Goal: Information Seeking & Learning: Find specific fact

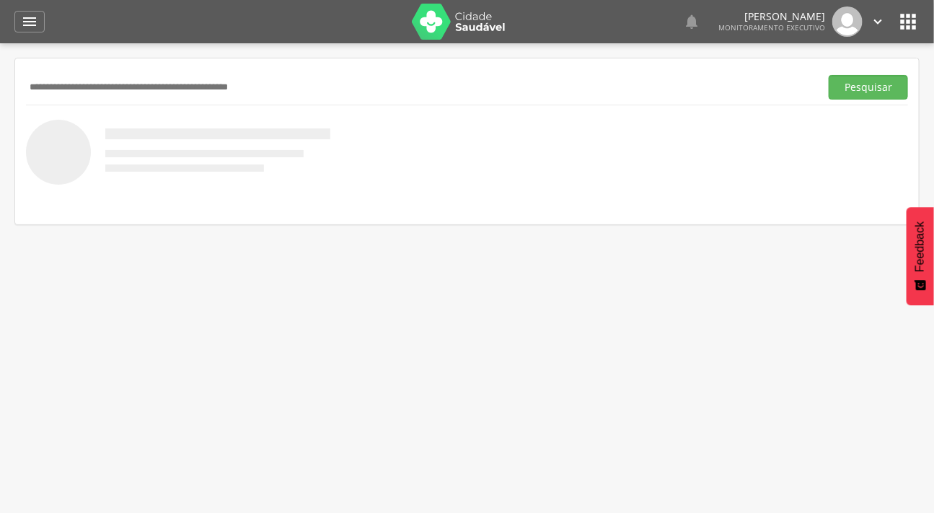
click at [82, 84] on input "text" at bounding box center [420, 87] width 788 height 25
type input "**********"
click at [828, 75] on button "Pesquisar" at bounding box center [867, 87] width 79 height 25
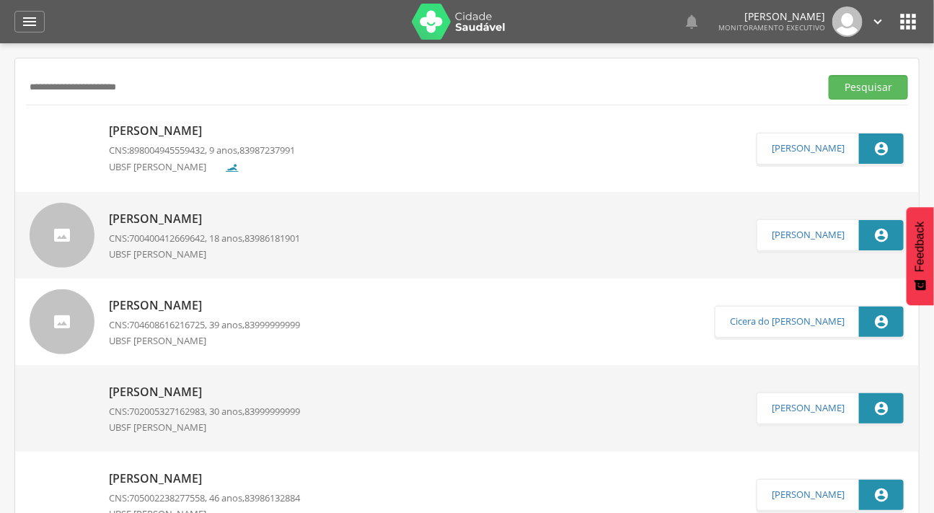
click at [30, 124] on img at bounding box center [30, 124] width 0 height 0
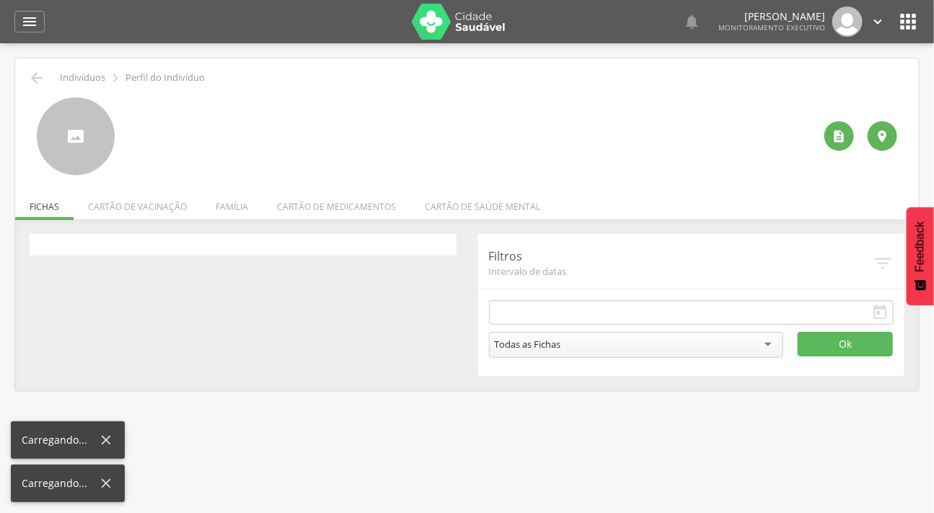
type input "**********"
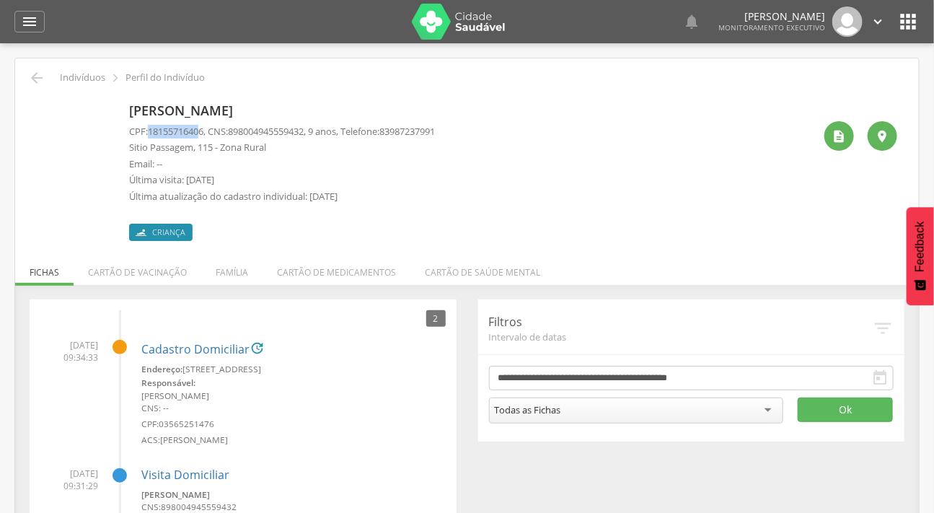
drag, startPoint x: 205, startPoint y: 132, endPoint x: 149, endPoint y: 133, distance: 57.0
click at [149, 133] on p "CPF: 18155716406 , CNS: 898004945559432 , 9 anos, Telefone: 83987237991" at bounding box center [282, 132] width 306 height 14
drag, startPoint x: 208, startPoint y: 130, endPoint x: 151, endPoint y: 128, distance: 57.7
click at [151, 128] on span "18155716406" at bounding box center [176, 131] width 56 height 13
copy span "18155716406"
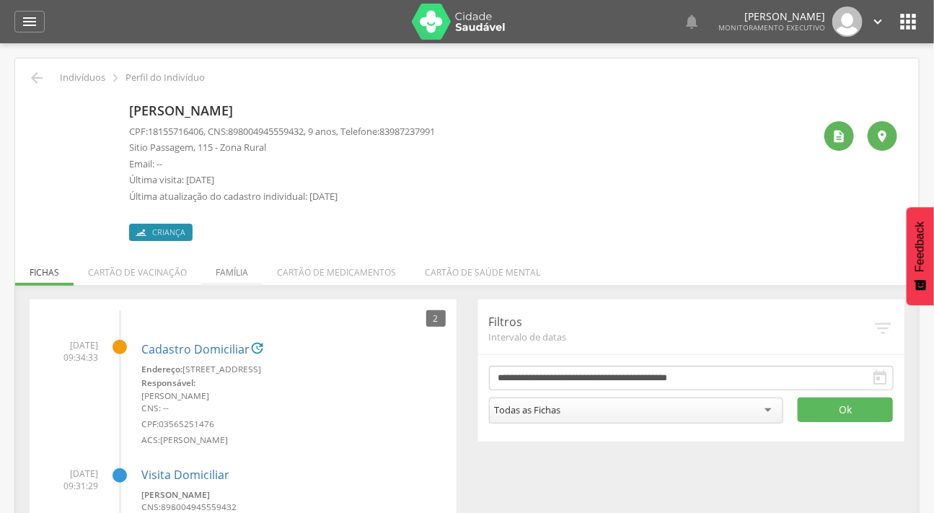
click at [230, 268] on li "Família" at bounding box center [231, 269] width 61 height 34
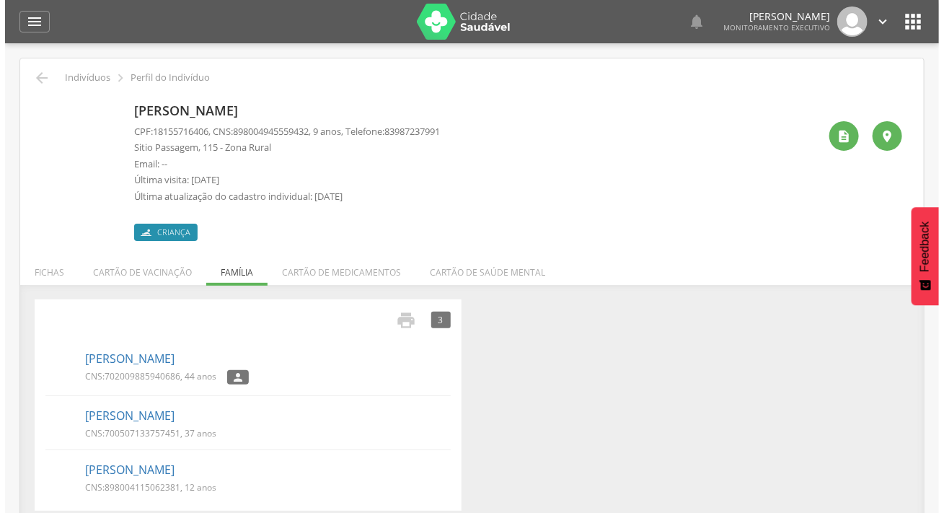
scroll to position [43, 0]
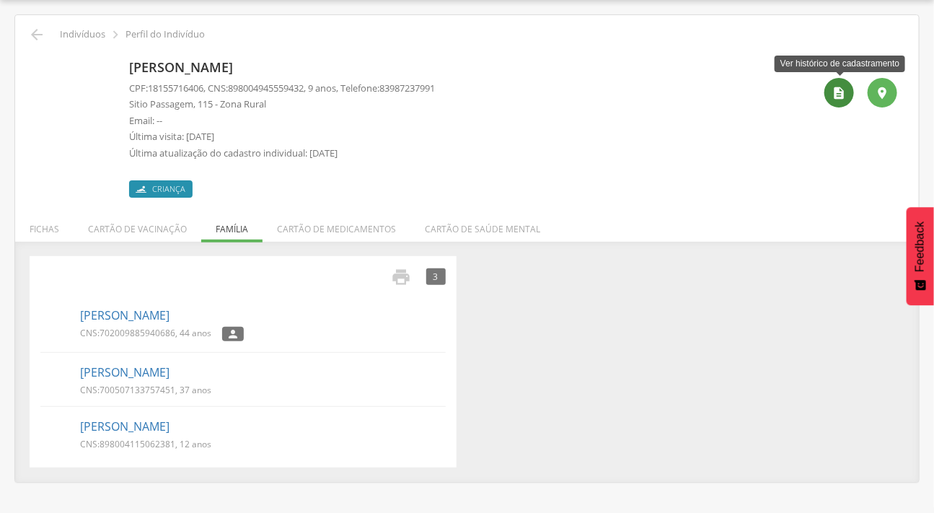
click at [835, 99] on icon "" at bounding box center [839, 93] width 14 height 14
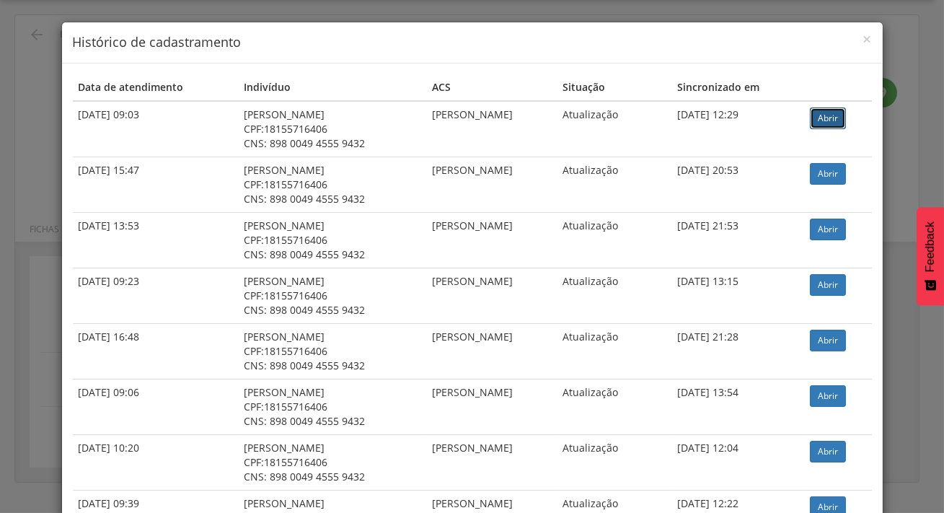
click at [833, 111] on link "Abrir" at bounding box center [828, 118] width 36 height 22
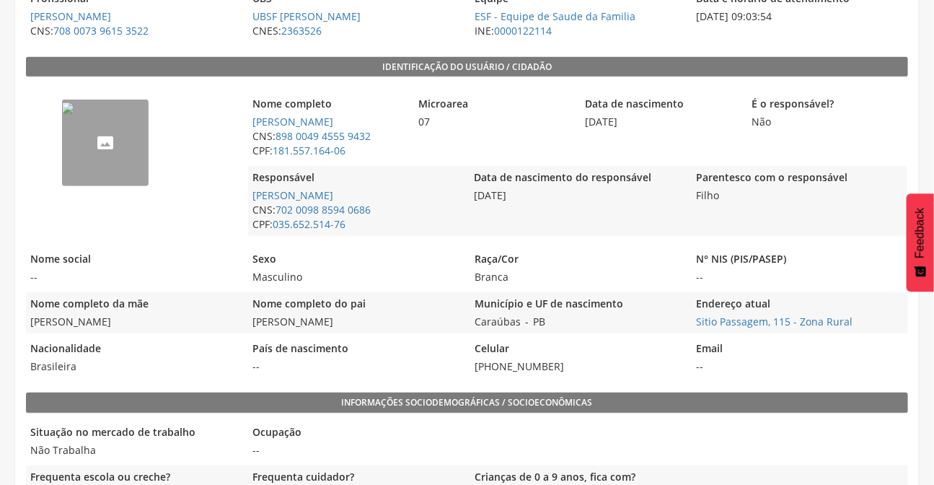
scroll to position [348, 0]
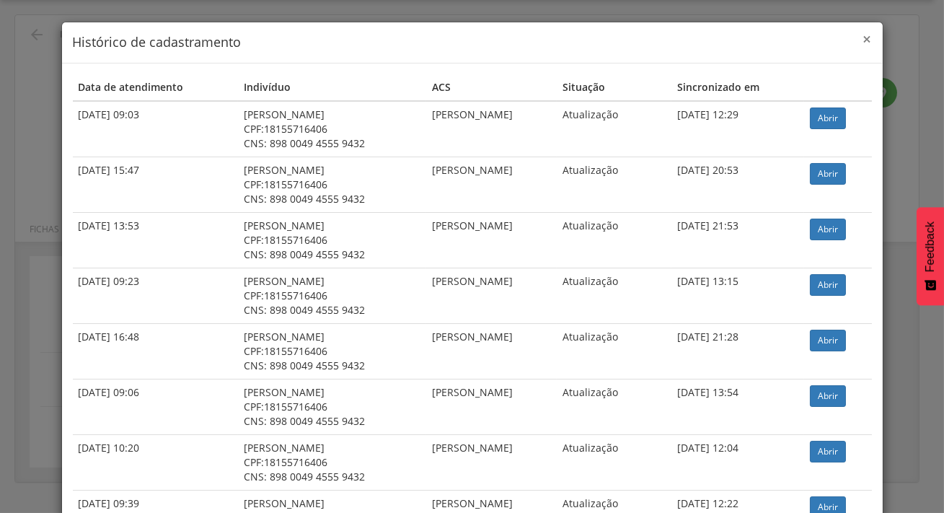
click at [863, 35] on span "×" at bounding box center [867, 39] width 9 height 20
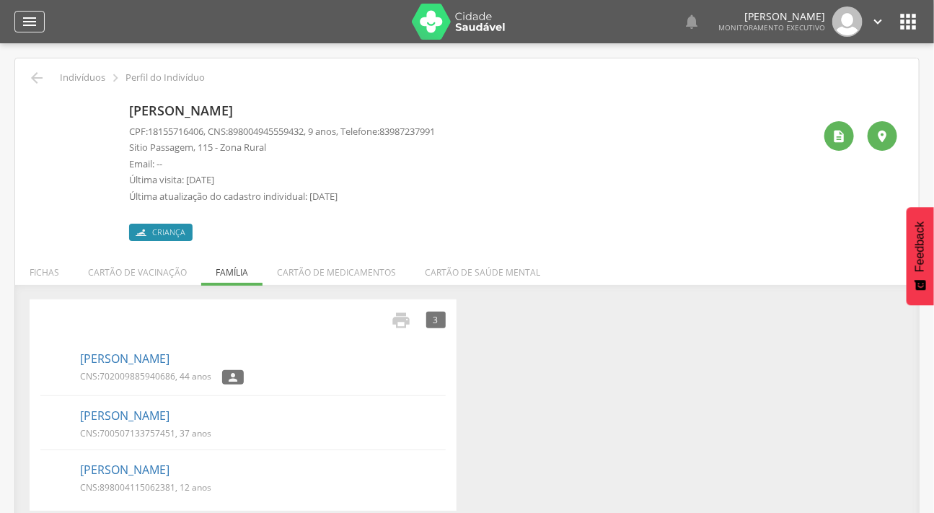
click at [32, 18] on icon "" at bounding box center [29, 21] width 17 height 17
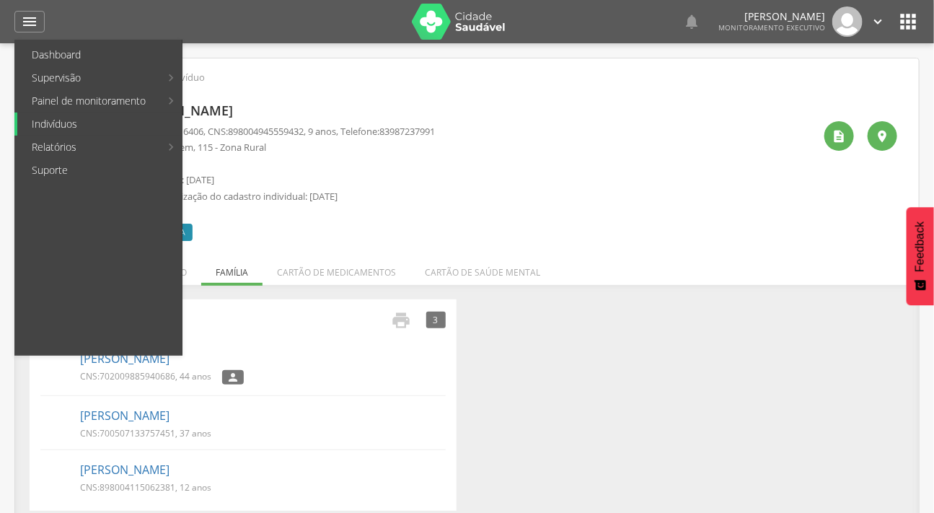
click at [79, 123] on link "Indivíduos" at bounding box center [99, 123] width 164 height 23
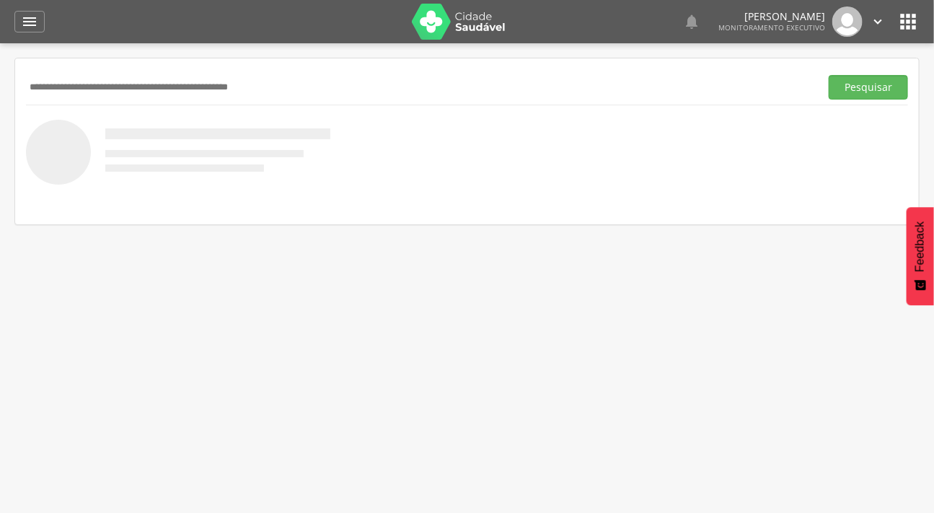
click at [117, 76] on input "text" at bounding box center [420, 87] width 788 height 25
click at [120, 94] on input "text" at bounding box center [420, 87] width 788 height 25
type input "**********"
click at [865, 85] on button "Pesquisar" at bounding box center [867, 87] width 79 height 25
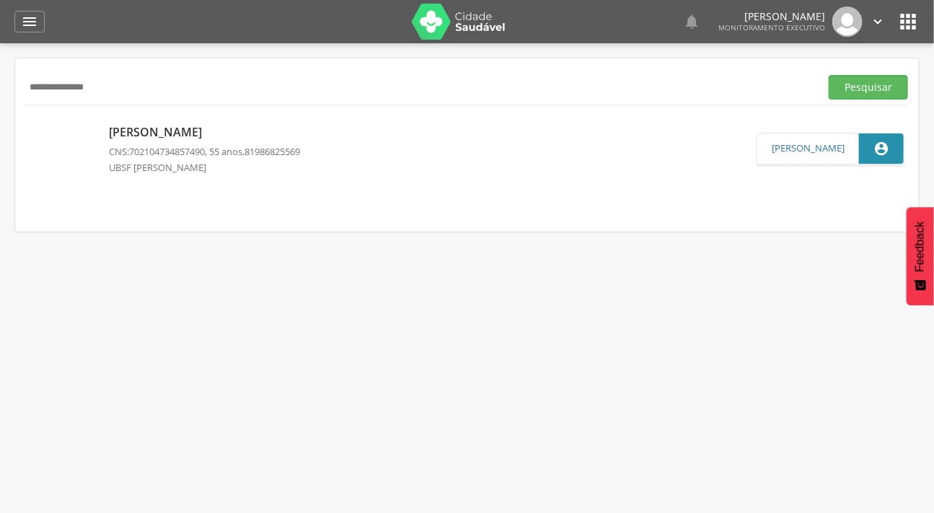
click at [205, 136] on p "[PERSON_NAME]" at bounding box center [204, 132] width 191 height 17
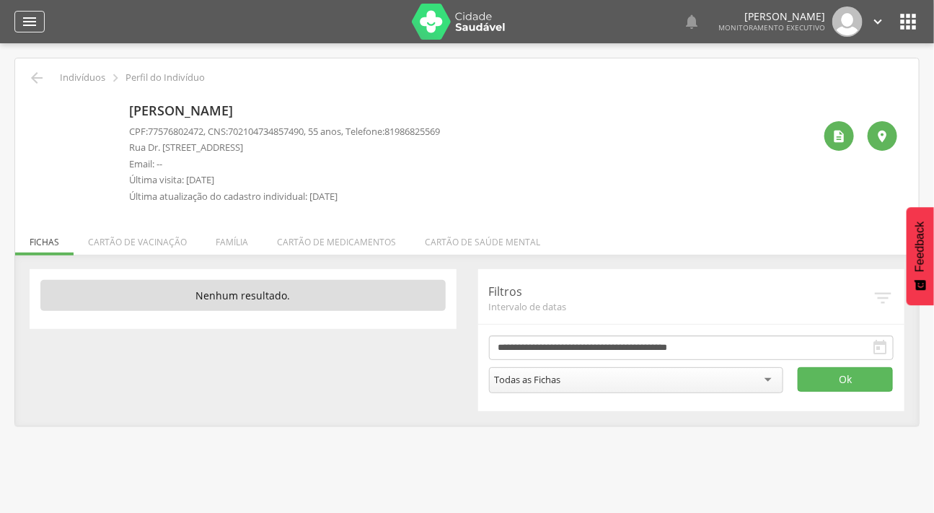
click at [29, 25] on icon "" at bounding box center [29, 21] width 17 height 17
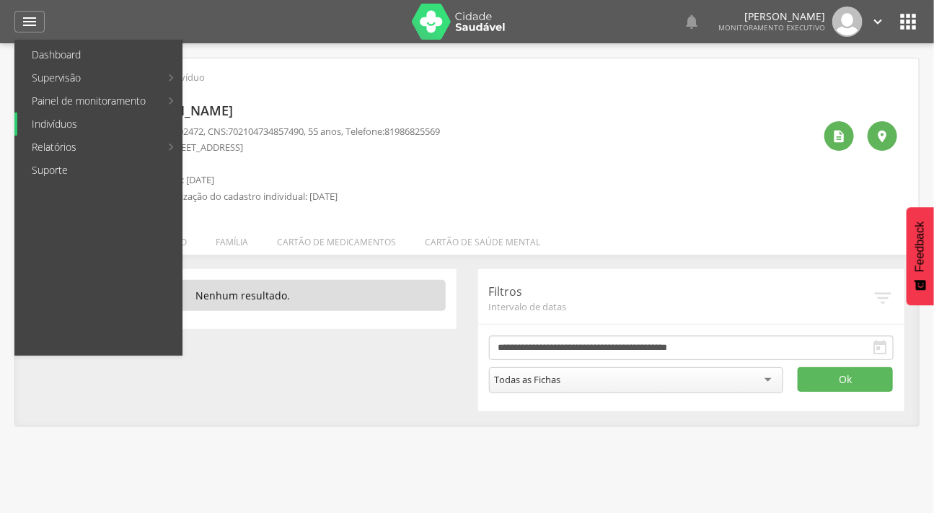
click at [53, 122] on link "Indivíduos" at bounding box center [99, 123] width 164 height 23
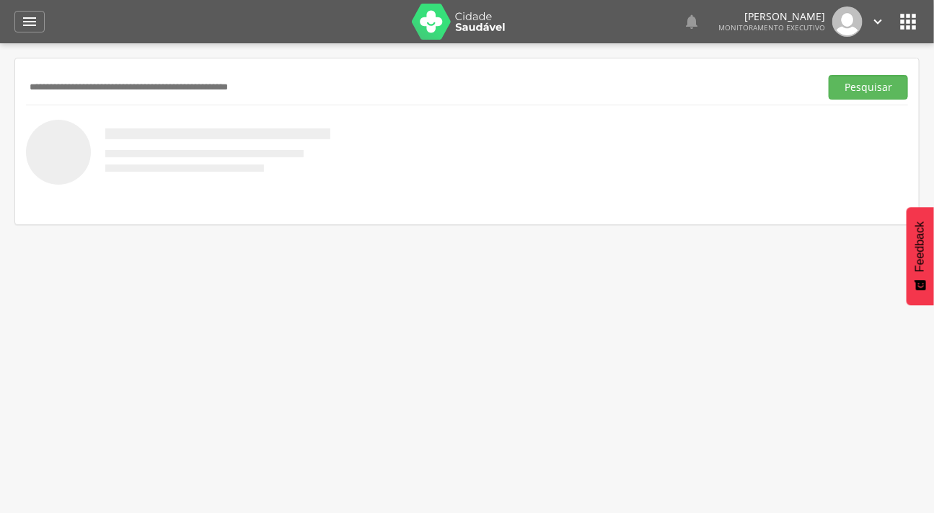
click at [92, 91] on input "text" at bounding box center [420, 87] width 788 height 25
type input "******"
click at [828, 75] on button "Pesquisar" at bounding box center [867, 87] width 79 height 25
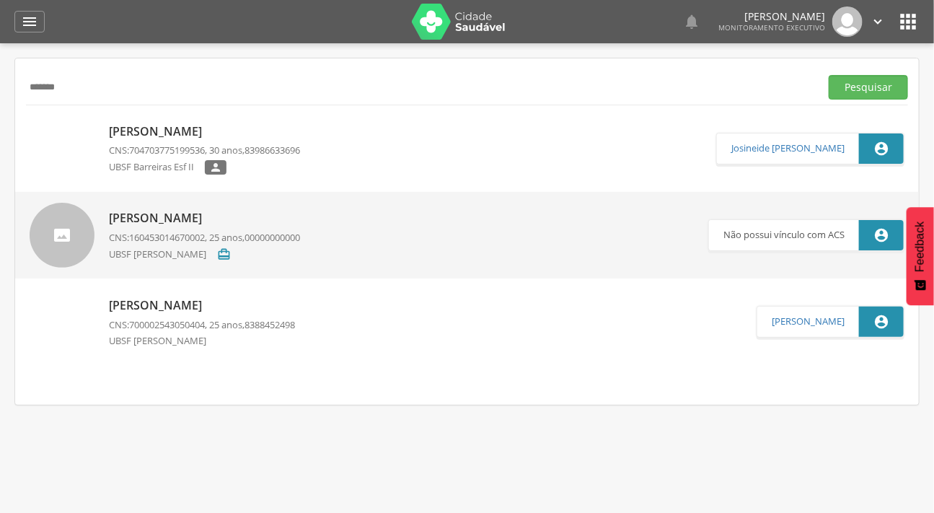
click at [30, 124] on img at bounding box center [30, 124] width 0 height 0
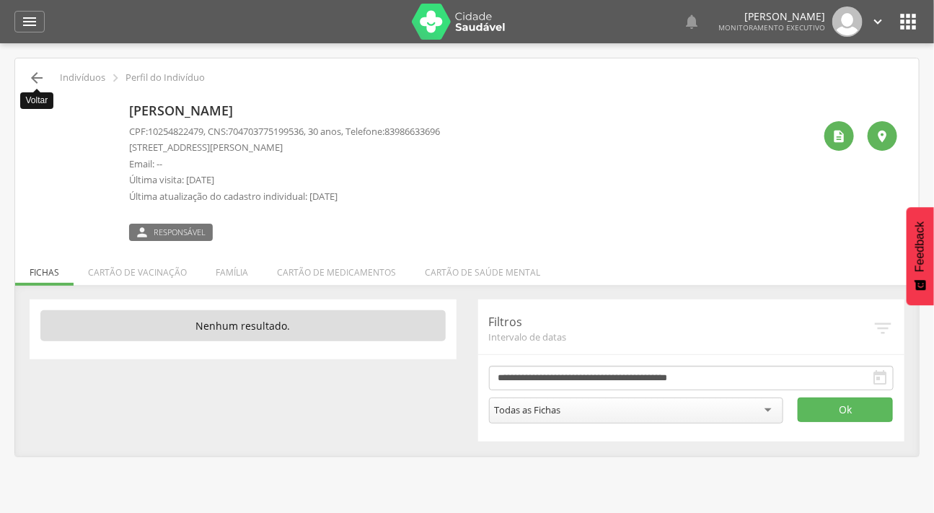
click at [36, 72] on icon "" at bounding box center [36, 77] width 17 height 17
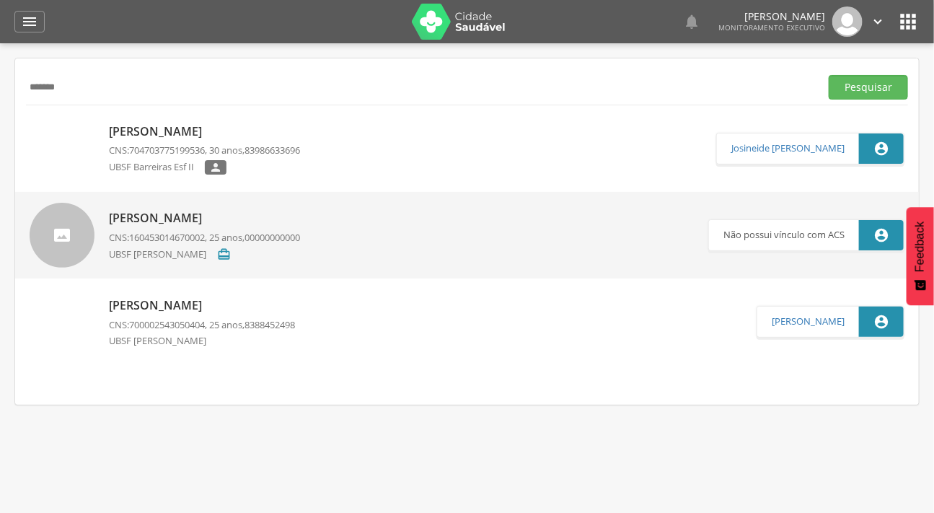
click at [30, 124] on img at bounding box center [30, 124] width 0 height 0
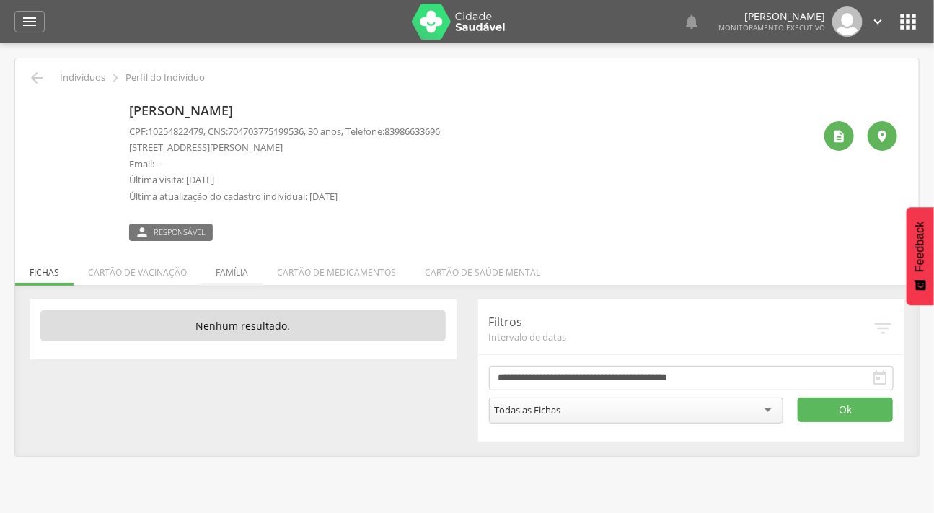
click at [214, 269] on li "Família" at bounding box center [231, 269] width 61 height 34
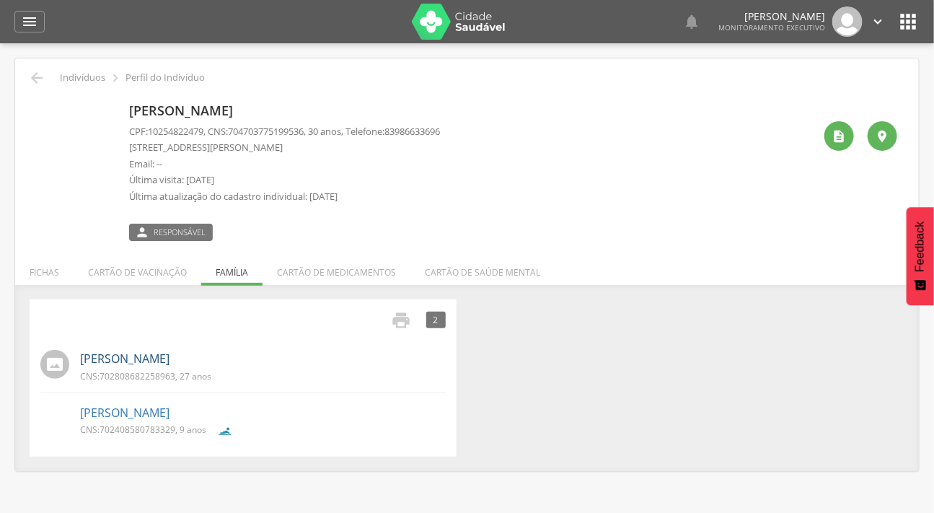
click at [133, 359] on link "[PERSON_NAME]" at bounding box center [124, 358] width 89 height 17
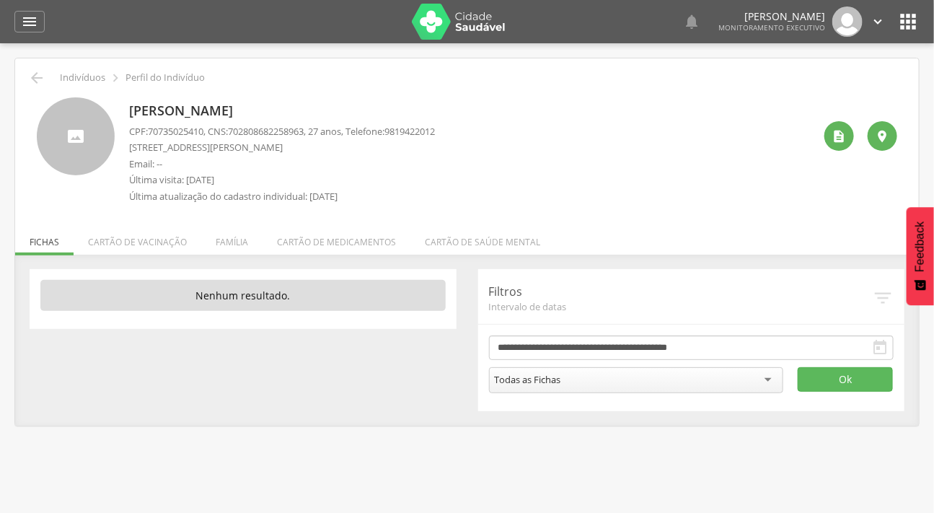
click at [217, 255] on div " 2 Nenhum outro membro da família cadastrado. [PERSON_NAME] CNS: 7047037751995…" at bounding box center [466, 340] width 903 height 171
drag, startPoint x: 316, startPoint y: 130, endPoint x: 238, endPoint y: 124, distance: 78.1
click at [238, 125] on span "702808682258963" at bounding box center [266, 131] width 76 height 13
copy span "702808682258963"
click at [27, 26] on icon "" at bounding box center [29, 21] width 17 height 17
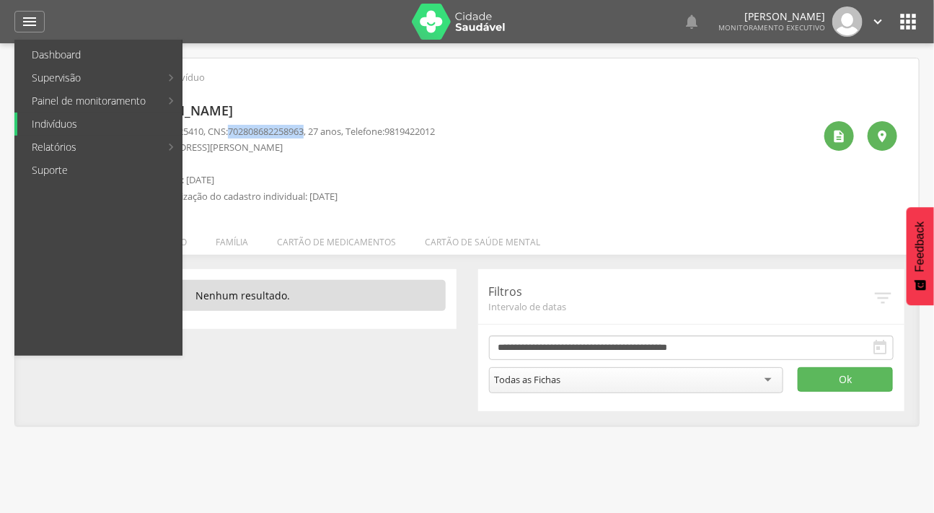
click at [94, 128] on link "Indivíduos" at bounding box center [99, 123] width 164 height 23
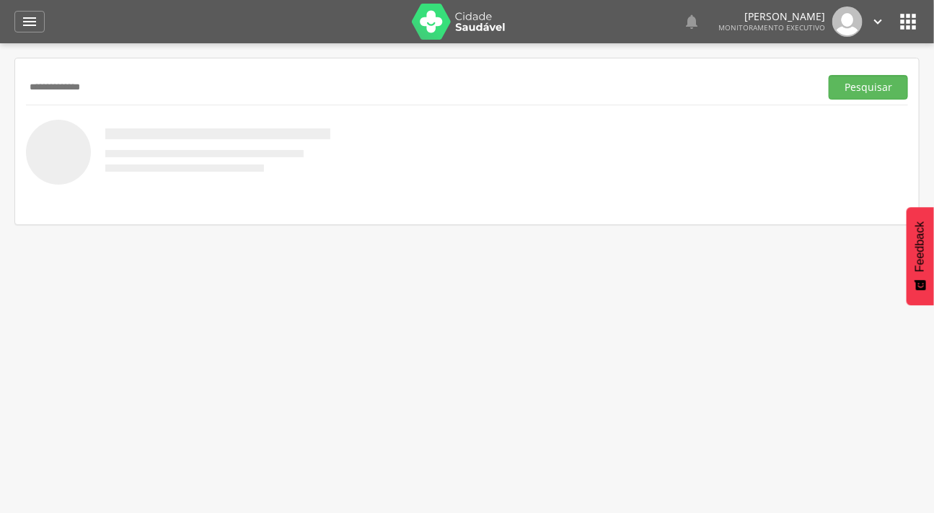
type input "**********"
click at [828, 75] on button "Pesquisar" at bounding box center [867, 87] width 79 height 25
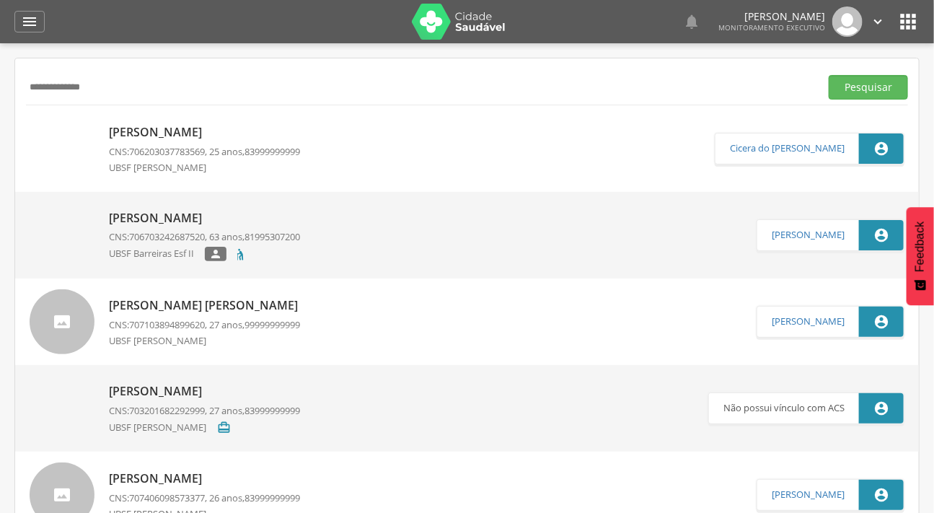
click at [30, 124] on img at bounding box center [30, 124] width 0 height 0
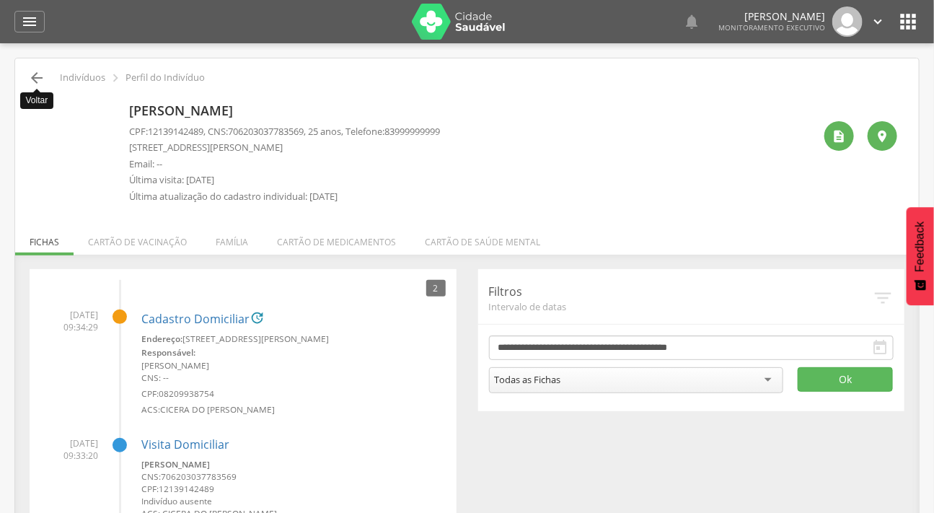
click at [30, 73] on icon "" at bounding box center [36, 77] width 17 height 17
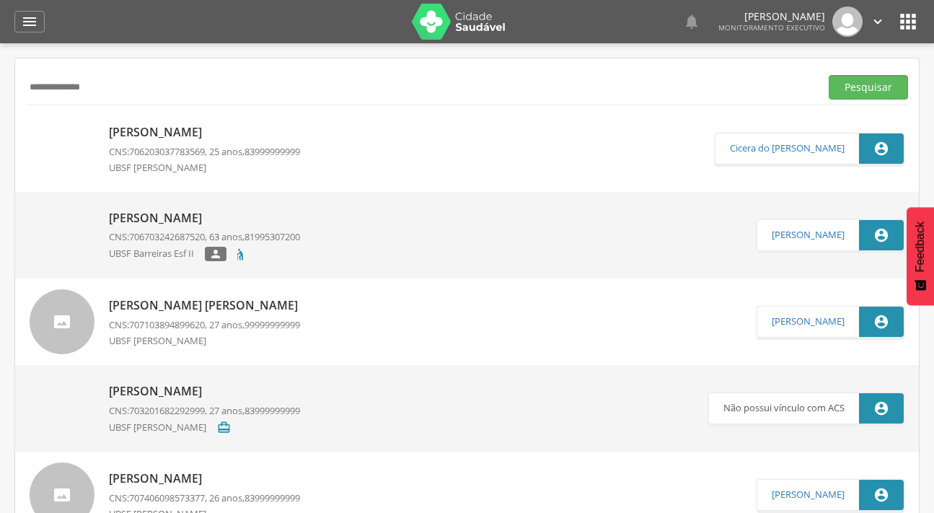
click at [142, 84] on input "**********" at bounding box center [420, 87] width 788 height 25
drag, startPoint x: 113, startPoint y: 83, endPoint x: 7, endPoint y: 83, distance: 106.0
click at [7, 83] on div " Supervisão  Distritos  Ubs Coordenador: - Caraúbas / PB Intervalo de Tempo …" at bounding box center [467, 299] width 934 height 513
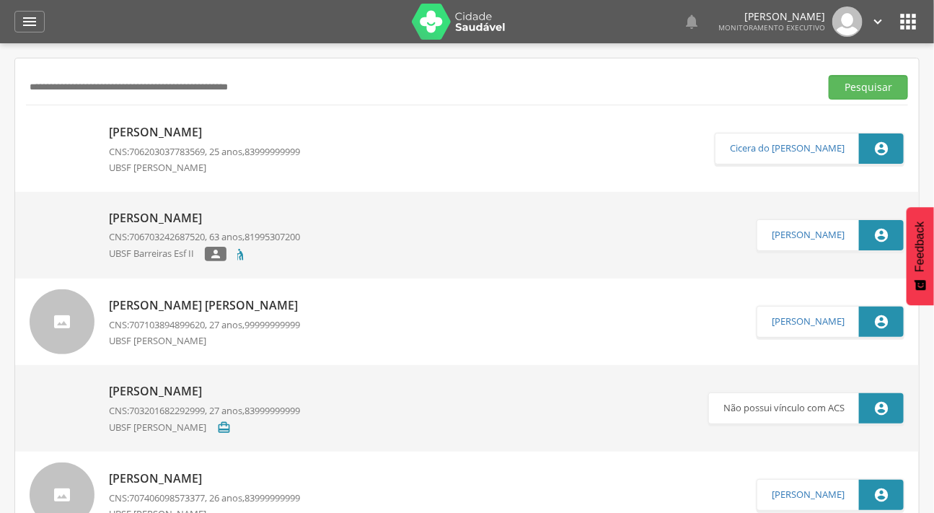
type input "*"
click at [828, 75] on button "Pesquisar" at bounding box center [867, 87] width 79 height 25
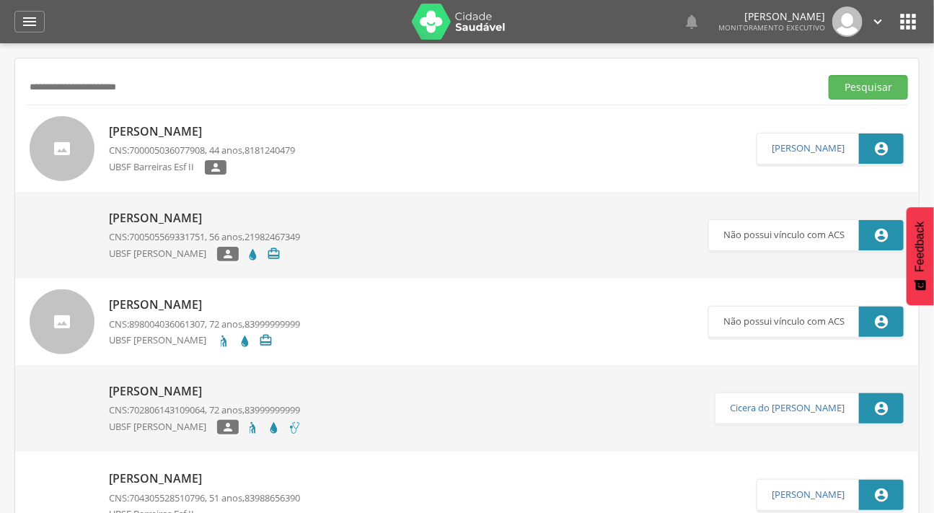
type input "**********"
click at [828, 75] on button "Pesquisar" at bounding box center [867, 87] width 79 height 25
